Goal: Transaction & Acquisition: Purchase product/service

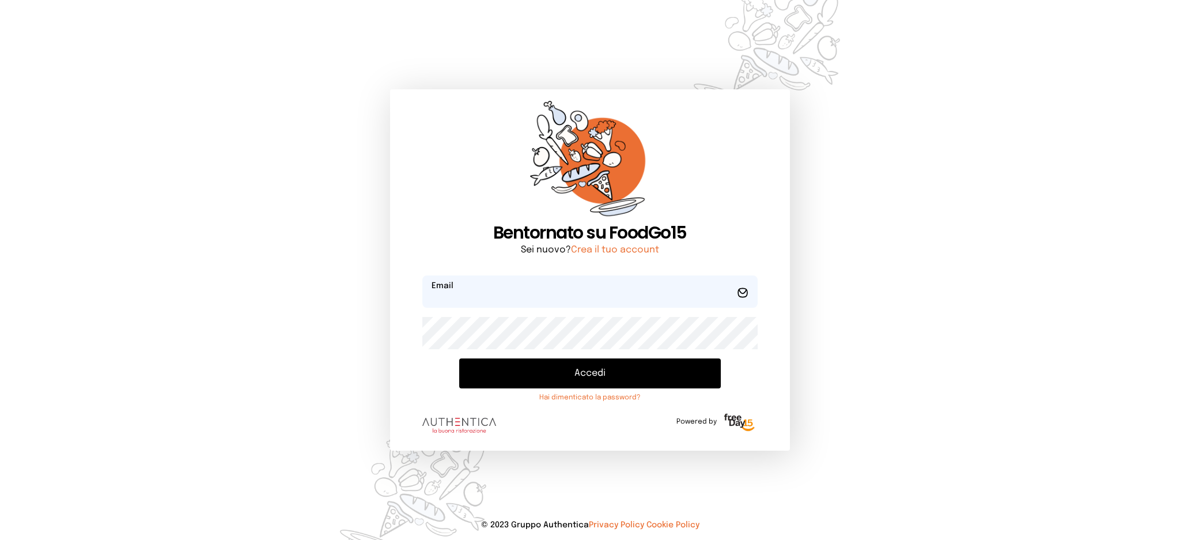
type input "**********"
click at [529, 373] on button "Accedi" at bounding box center [589, 373] width 261 height 30
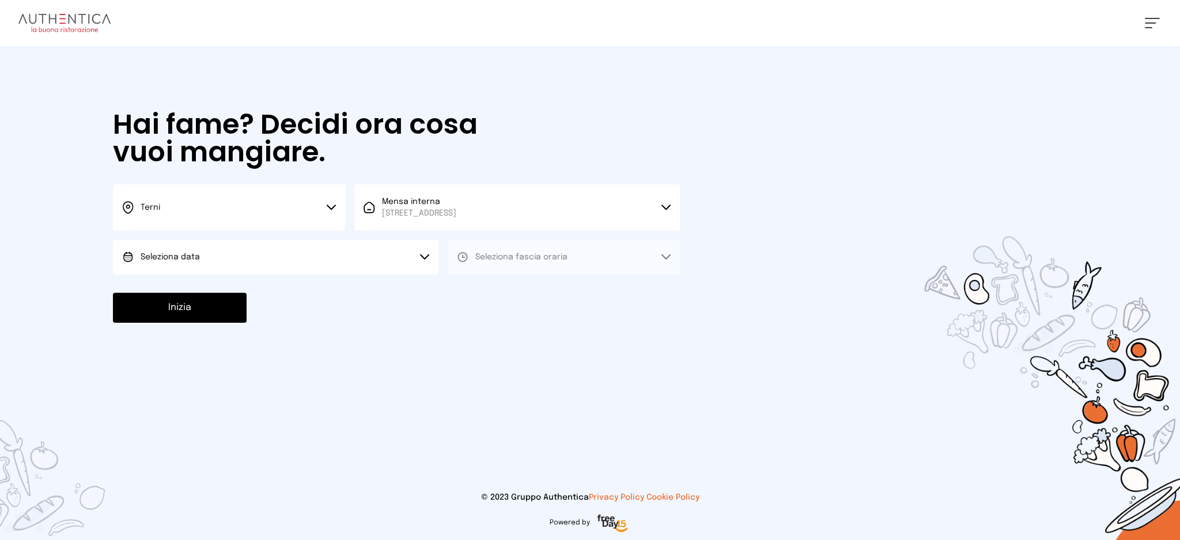
click at [273, 255] on button "Seleziona data" at bounding box center [276, 257] width 326 height 35
click at [278, 281] on li "[DATE], [DATE]" at bounding box center [276, 289] width 326 height 30
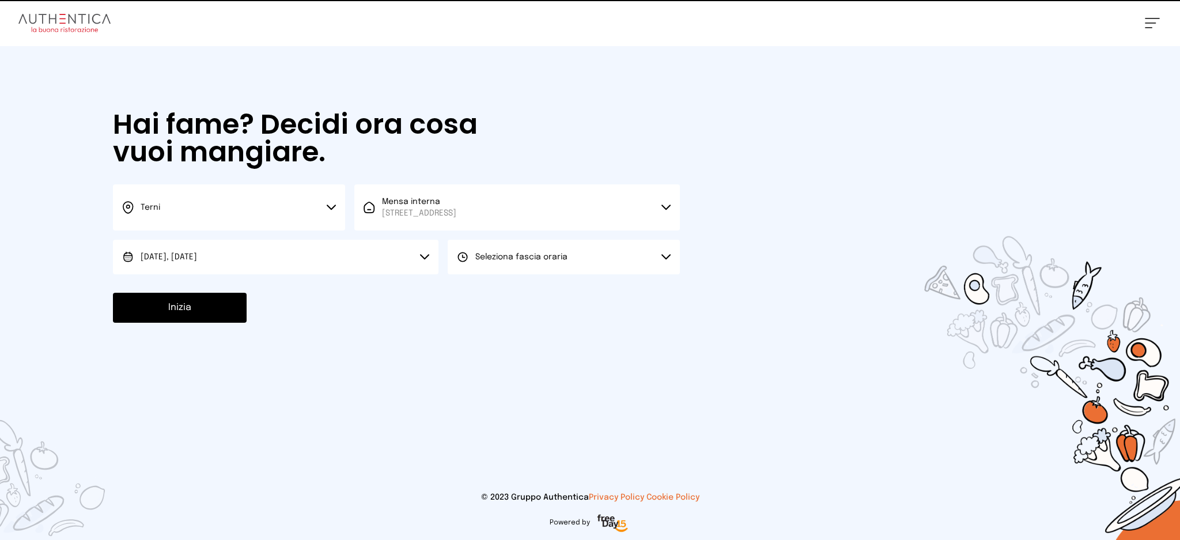
click at [490, 271] on button "Seleziona fascia oraria" at bounding box center [564, 257] width 232 height 35
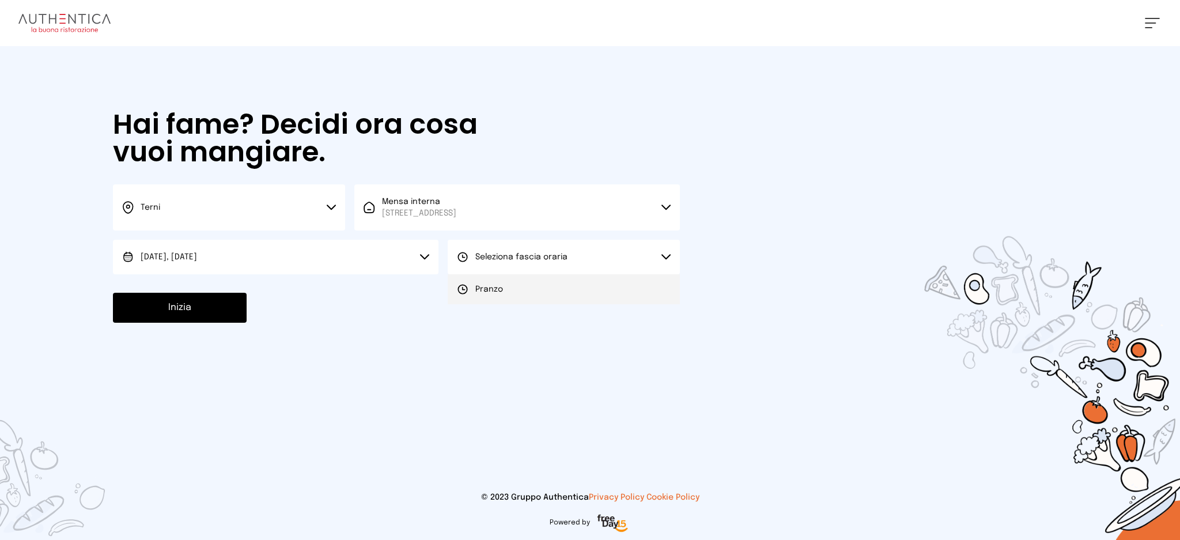
click at [495, 288] on span "Pranzo" at bounding box center [489, 289] width 28 height 12
click at [191, 311] on button "Inizia" at bounding box center [180, 308] width 134 height 30
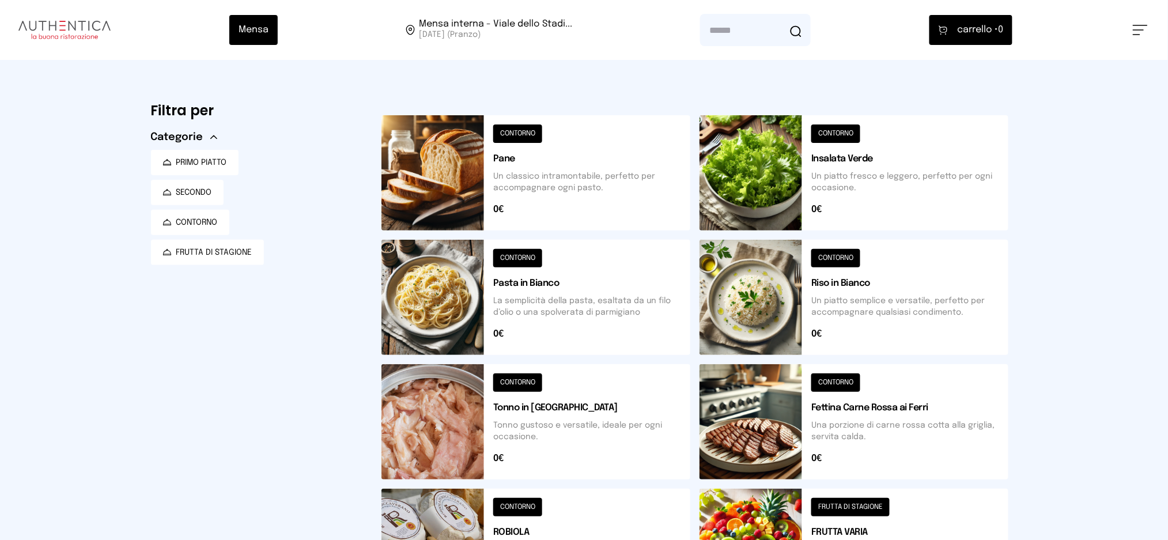
click at [768, 302] on button at bounding box center [853, 297] width 309 height 115
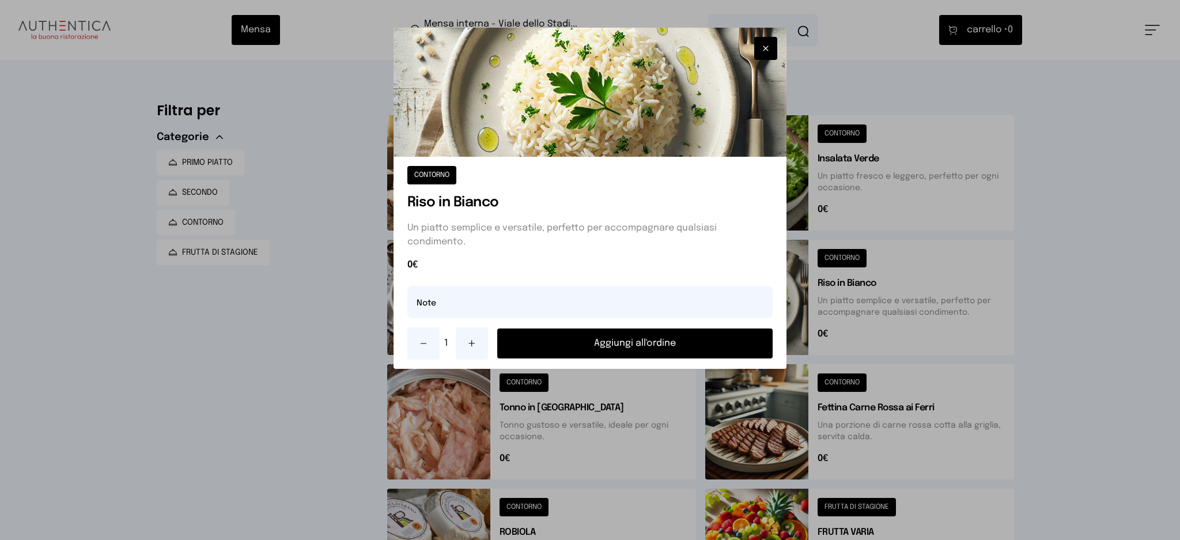
click at [678, 343] on button "Aggiungi all'ordine" at bounding box center [635, 343] width 276 height 30
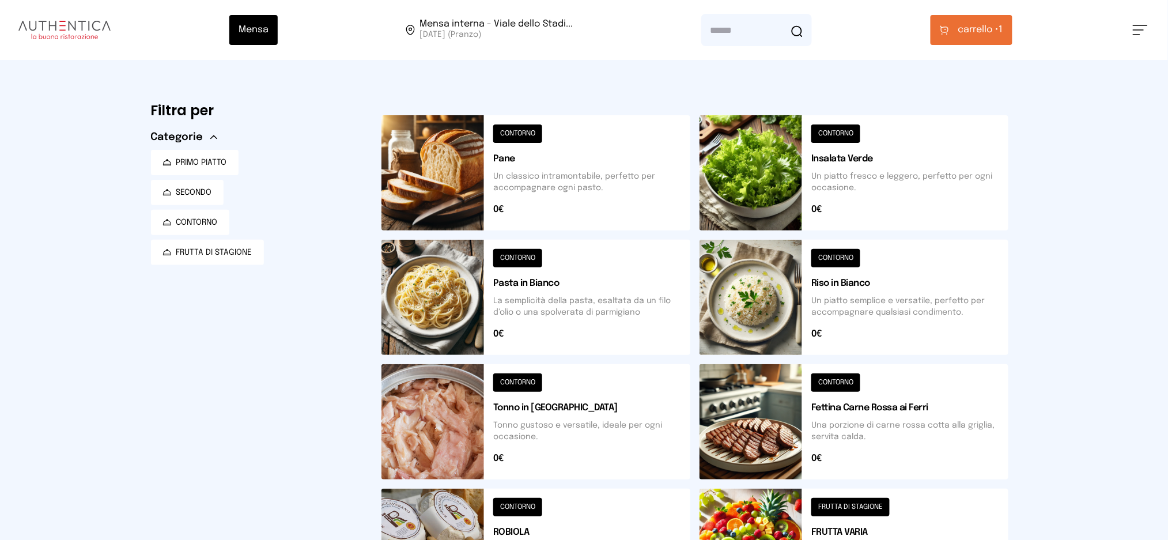
click at [988, 33] on span "carrello •" at bounding box center [978, 30] width 41 height 14
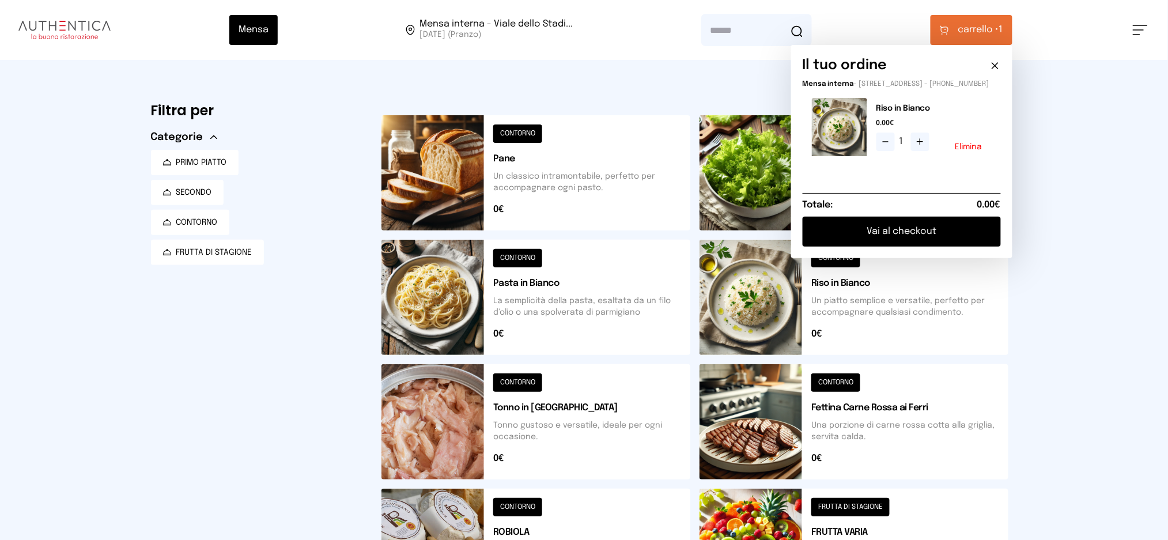
click at [939, 247] on button "Vai al checkout" at bounding box center [902, 232] width 198 height 30
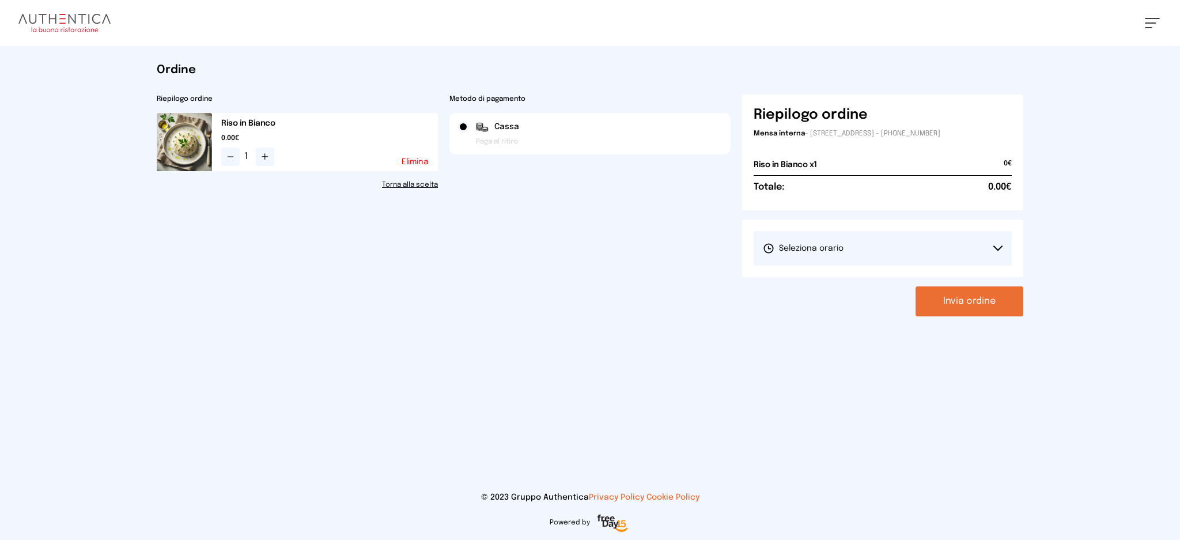
click at [845, 260] on button "Seleziona orario" at bounding box center [883, 248] width 258 height 35
click at [843, 283] on span "1° Turno (13:00 - 15:00)" at bounding box center [806, 281] width 87 height 12
click at [980, 297] on button "Invia ordine" at bounding box center [970, 301] width 108 height 30
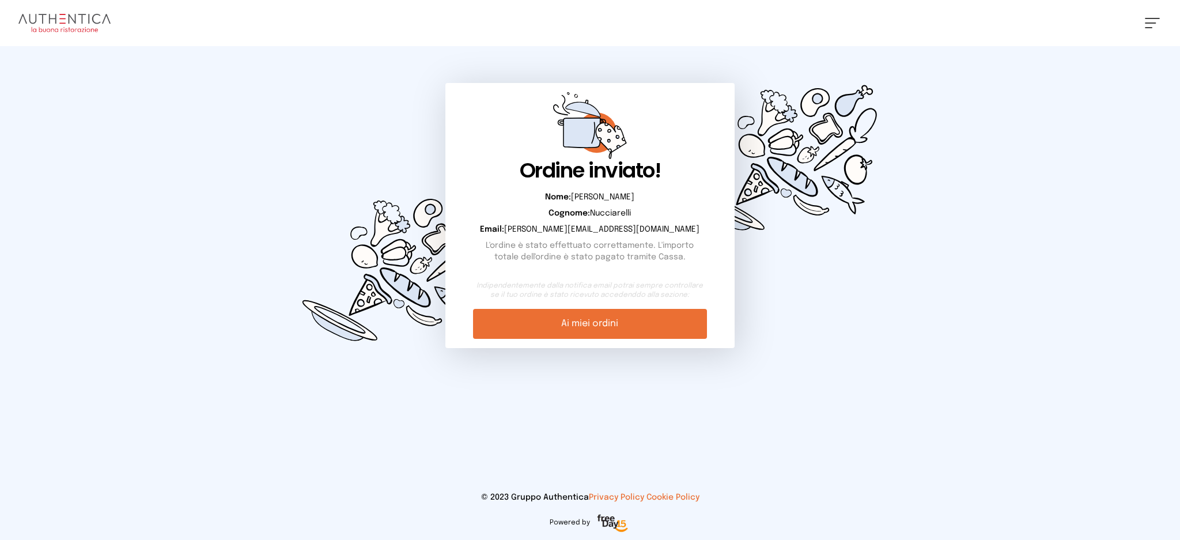
click at [561, 327] on link "Ai miei ordini" at bounding box center [589, 324] width 233 height 30
